Goal: Information Seeking & Learning: Learn about a topic

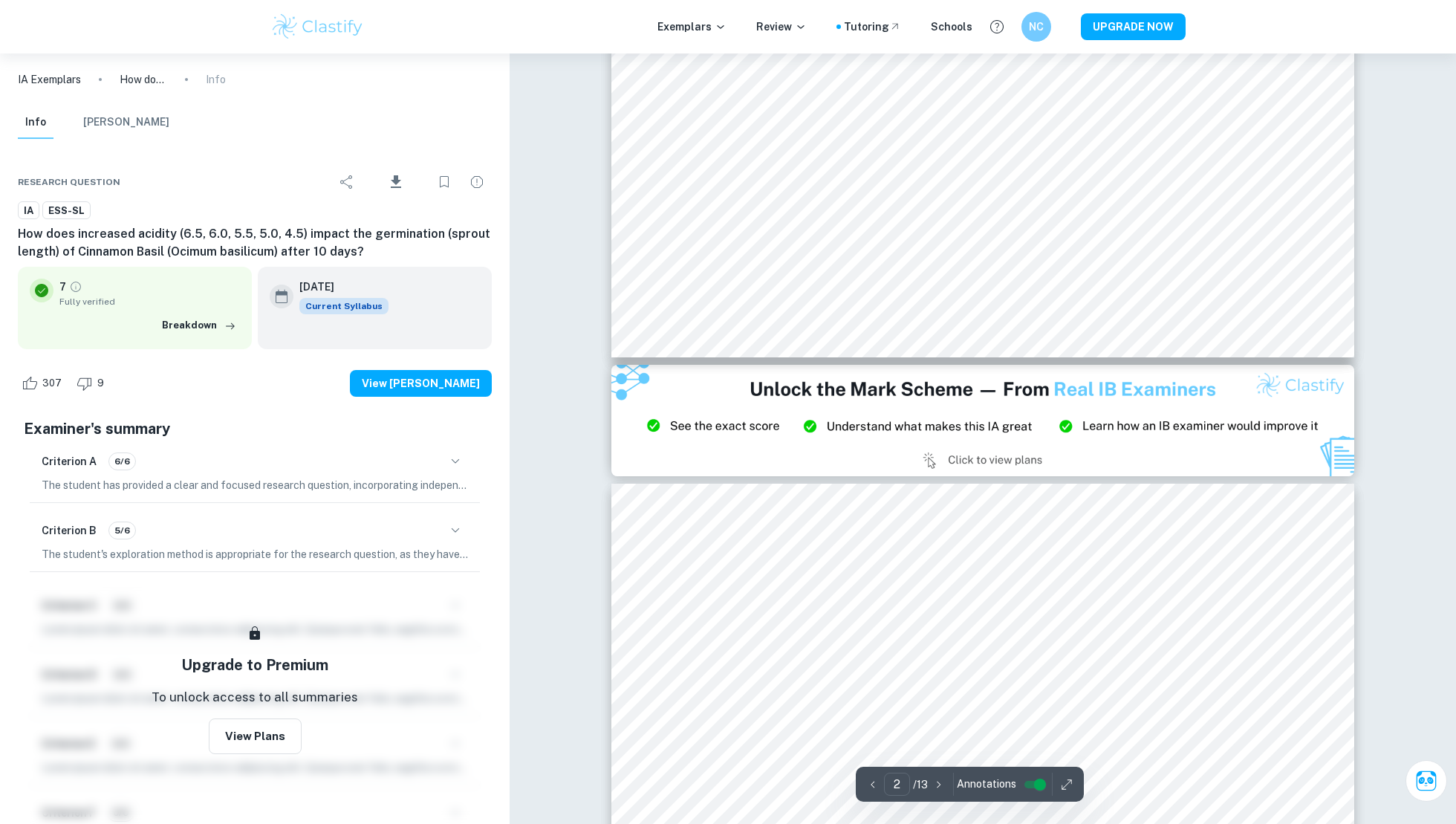
type input "3"
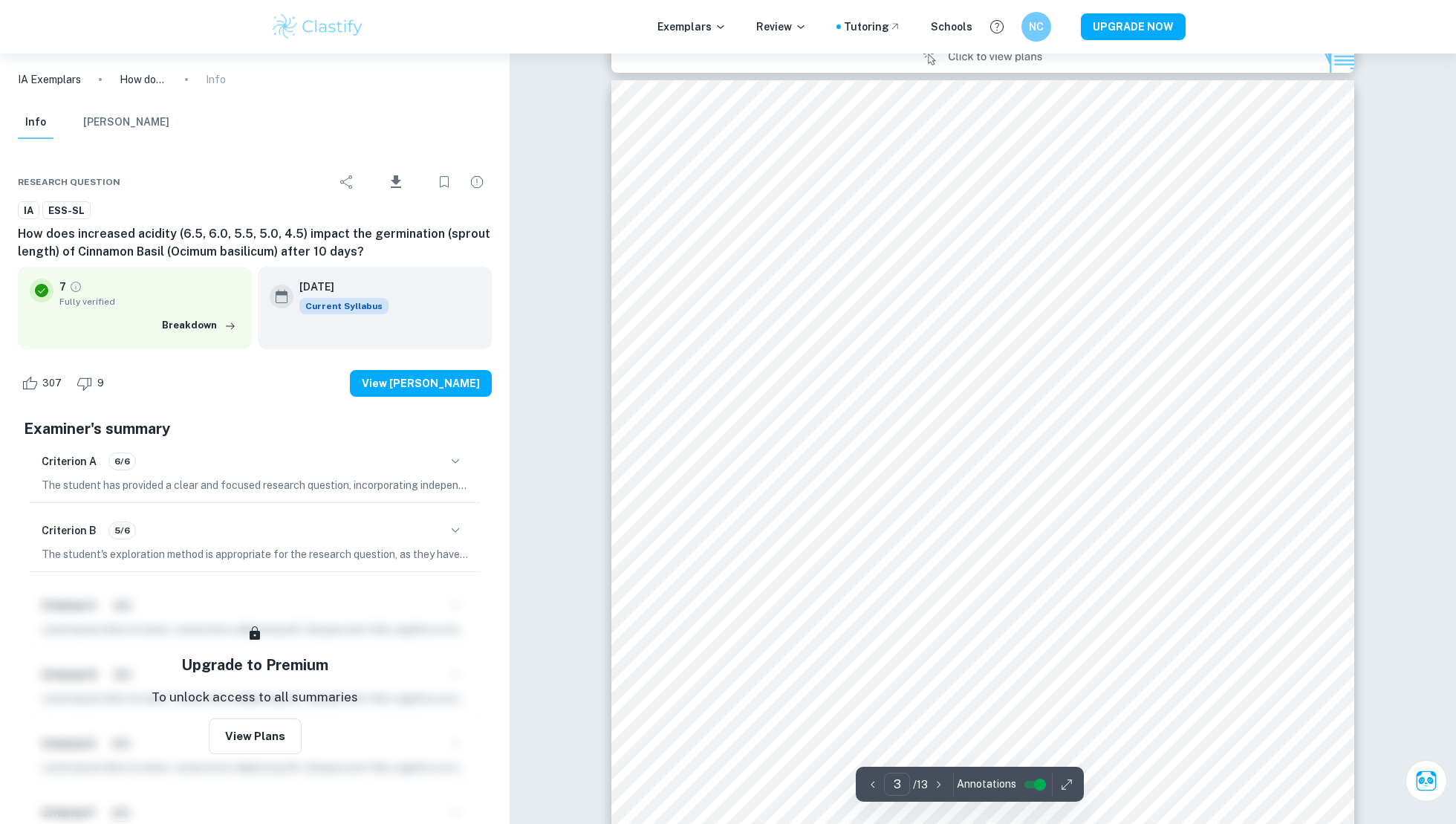
scroll to position [2350, 0]
